Goal: Information Seeking & Learning: Find specific page/section

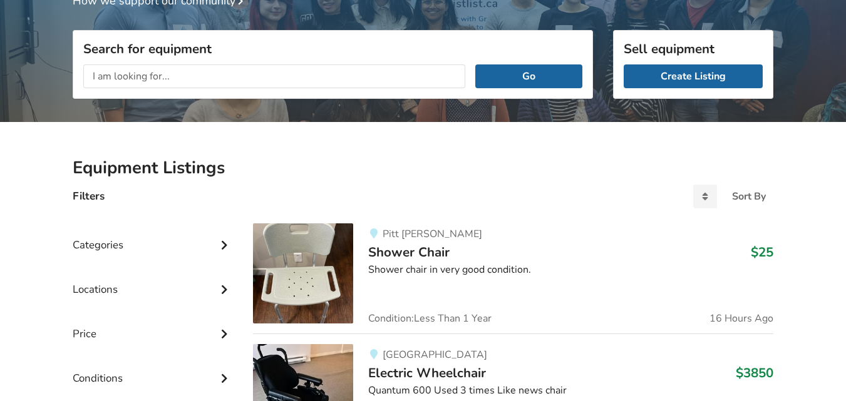
scroll to position [113, 0]
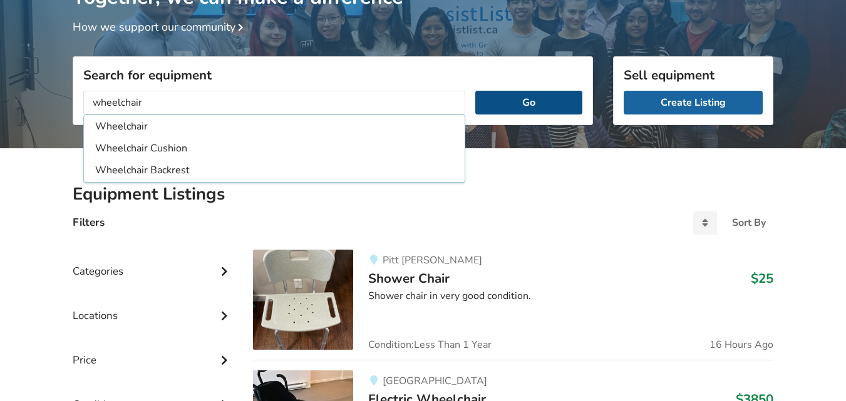
click at [540, 100] on button "Go" at bounding box center [528, 103] width 107 height 24
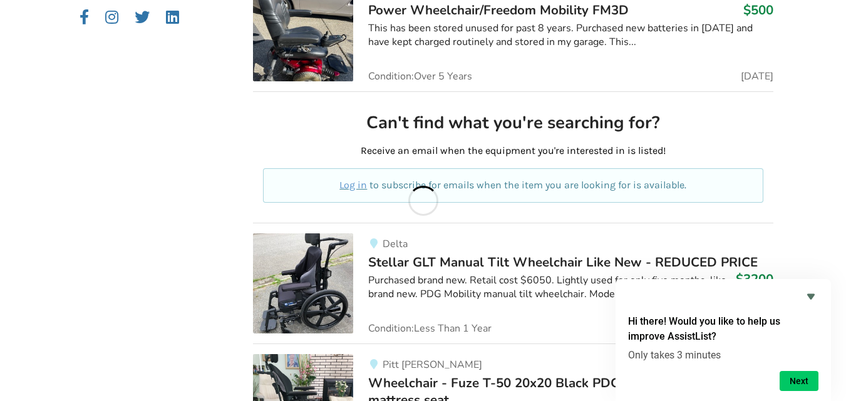
scroll to position [113, 0]
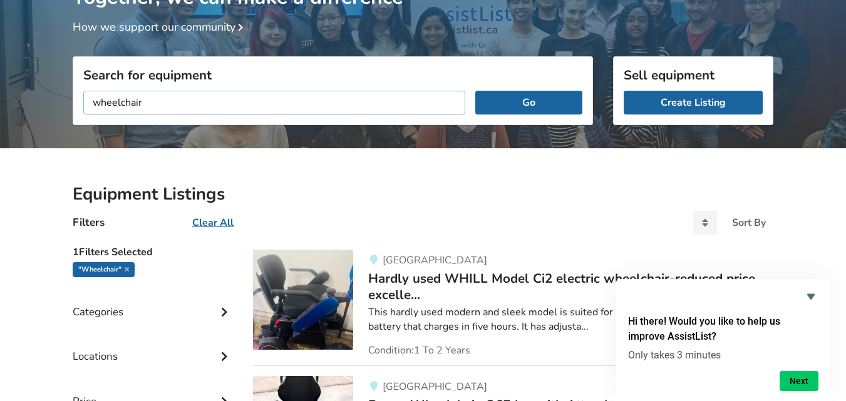
click at [167, 100] on input "wheelchair" at bounding box center [274, 103] width 382 height 24
type input "wheelchair tray"
click at [504, 96] on button "Go" at bounding box center [528, 103] width 107 height 24
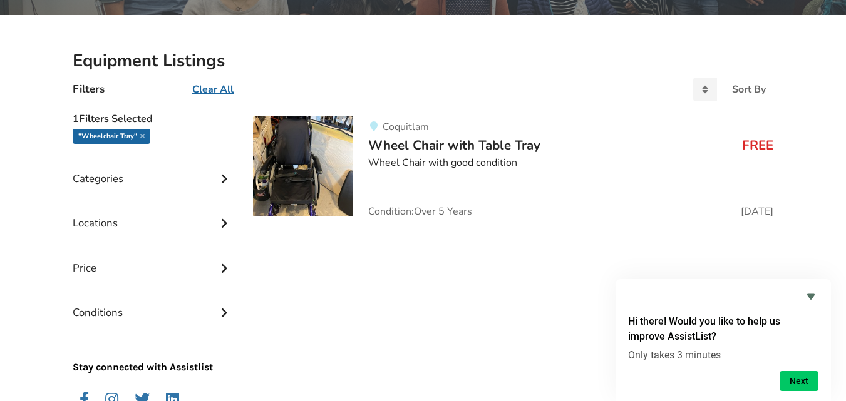
scroll to position [240, 0]
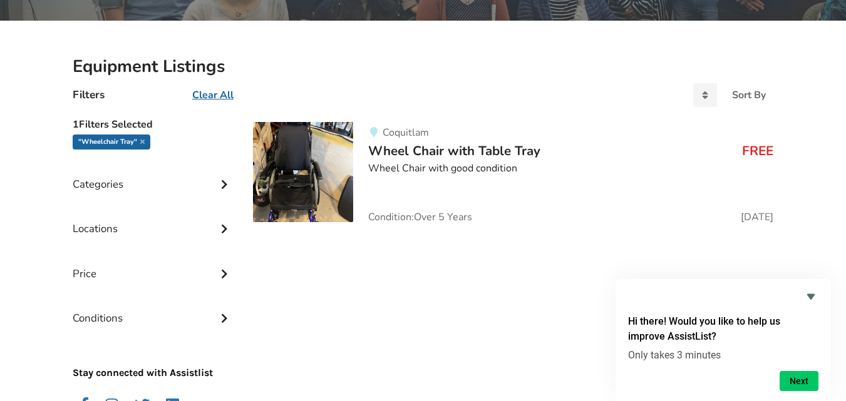
click at [328, 181] on img at bounding box center [303, 172] width 100 height 100
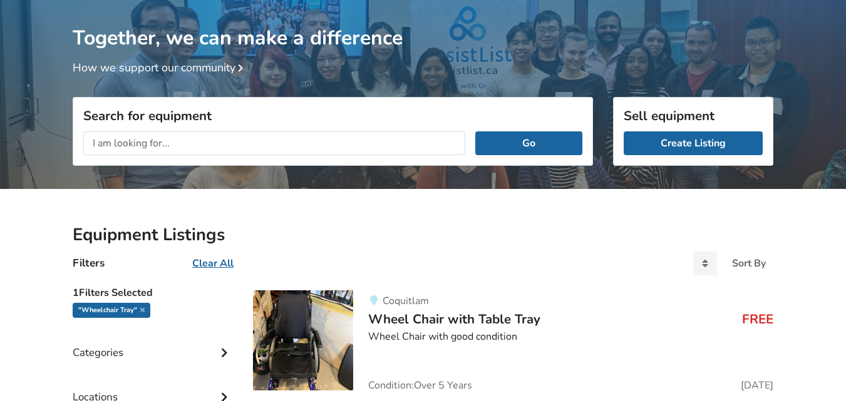
scroll to position [63, 0]
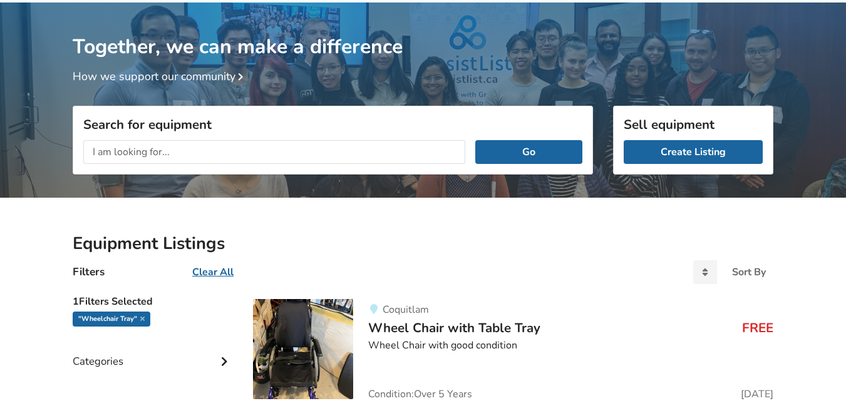
click at [171, 155] on input "text" at bounding box center [274, 152] width 382 height 24
click at [525, 152] on button "Go" at bounding box center [528, 152] width 107 height 24
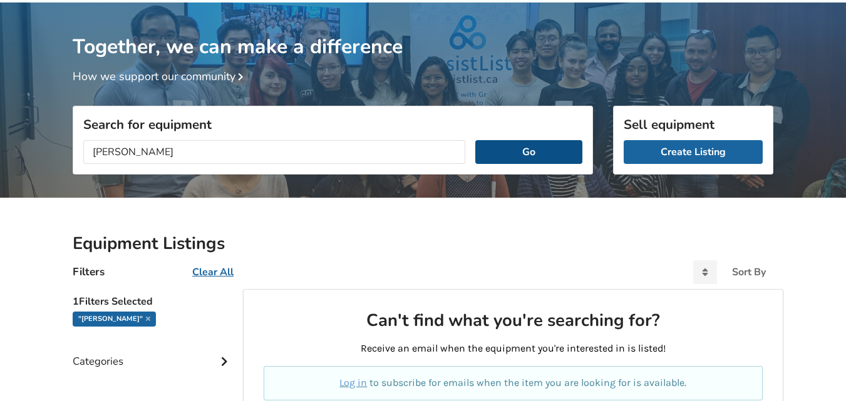
click at [523, 150] on button "Go" at bounding box center [528, 152] width 107 height 24
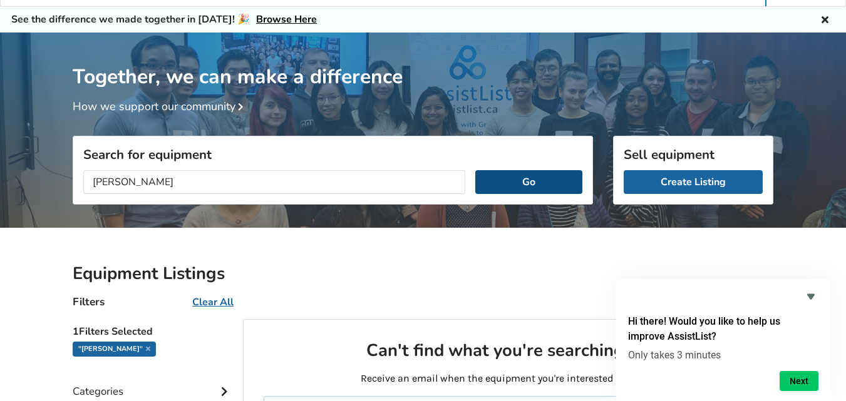
scroll to position [28, 0]
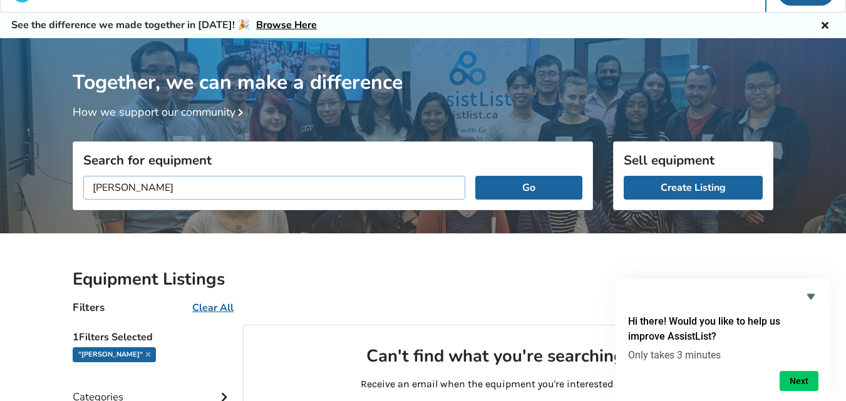
click at [139, 188] on input "[PERSON_NAME]" at bounding box center [274, 188] width 382 height 24
click at [138, 188] on input "[PERSON_NAME]" at bounding box center [274, 188] width 382 height 24
type input "[PERSON_NAME]"
click at [506, 183] on button "Go" at bounding box center [528, 188] width 107 height 24
